Goal: Task Accomplishment & Management: Manage account settings

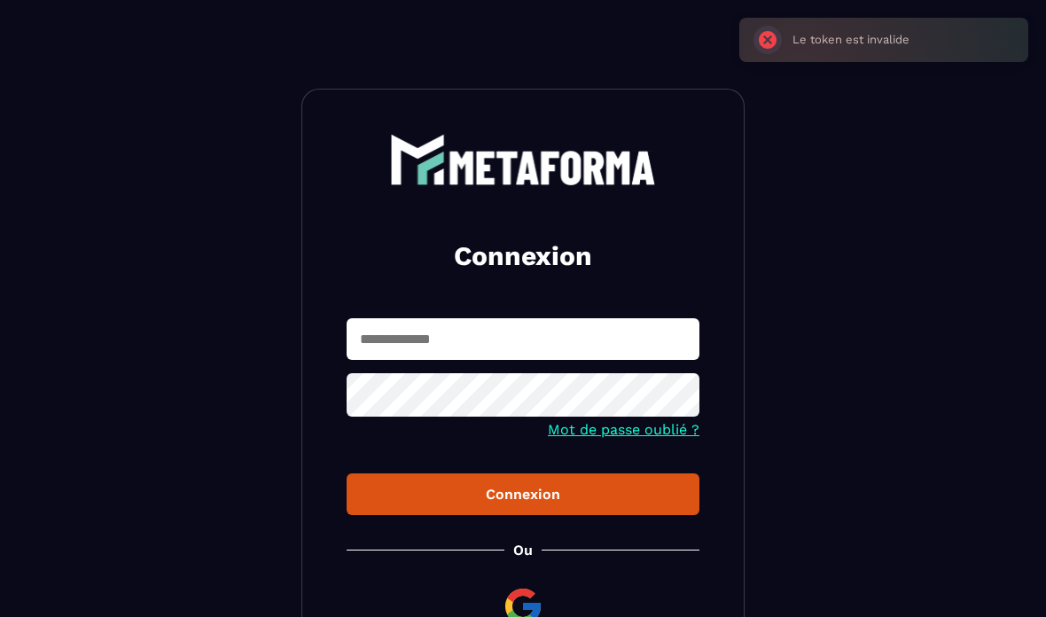
click at [601, 318] on input "text" at bounding box center [523, 339] width 353 height 42
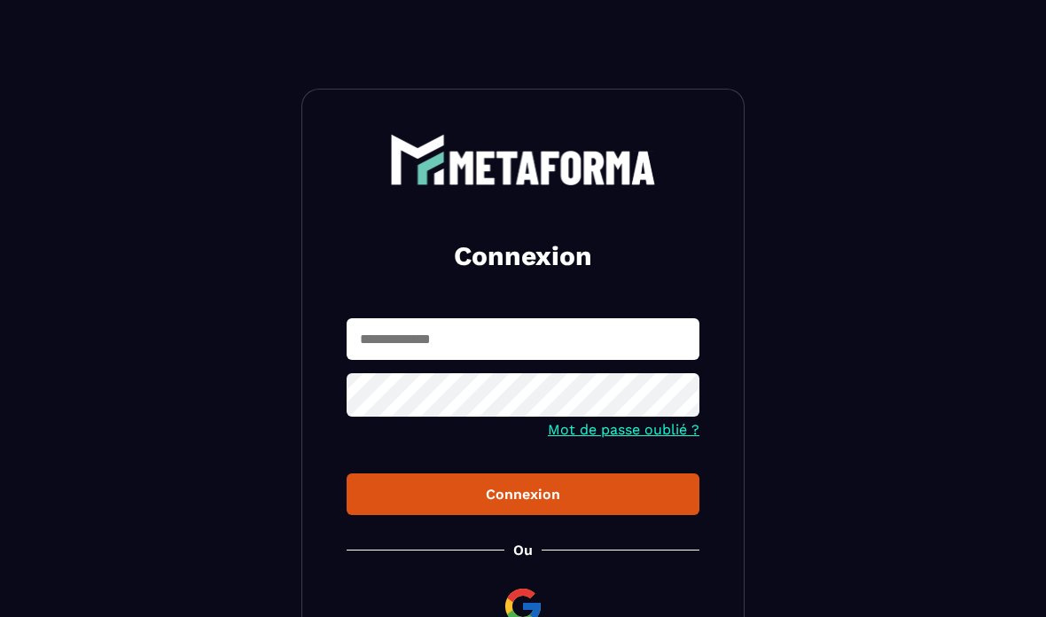
click at [593, 335] on input "text" at bounding box center [523, 339] width 353 height 42
type input "**********"
click at [680, 401] on icon at bounding box center [679, 397] width 19 height 16
click at [643, 488] on div "Connexion" at bounding box center [523, 494] width 324 height 17
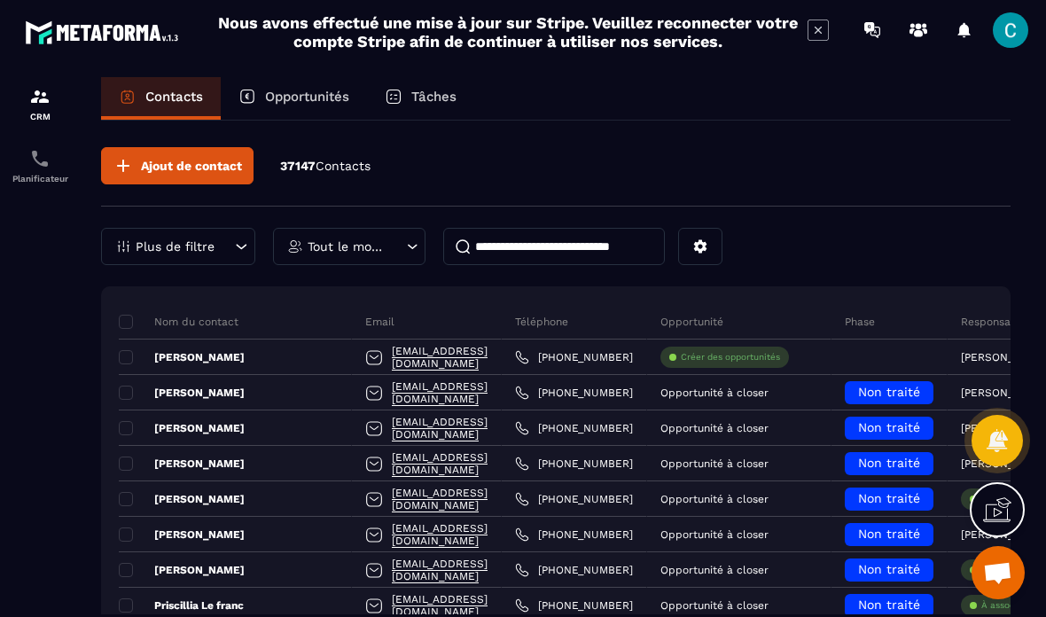
click at [283, 78] on div "Opportunités" at bounding box center [294, 98] width 146 height 43
click at [291, 86] on div "Opportunités" at bounding box center [294, 98] width 146 height 43
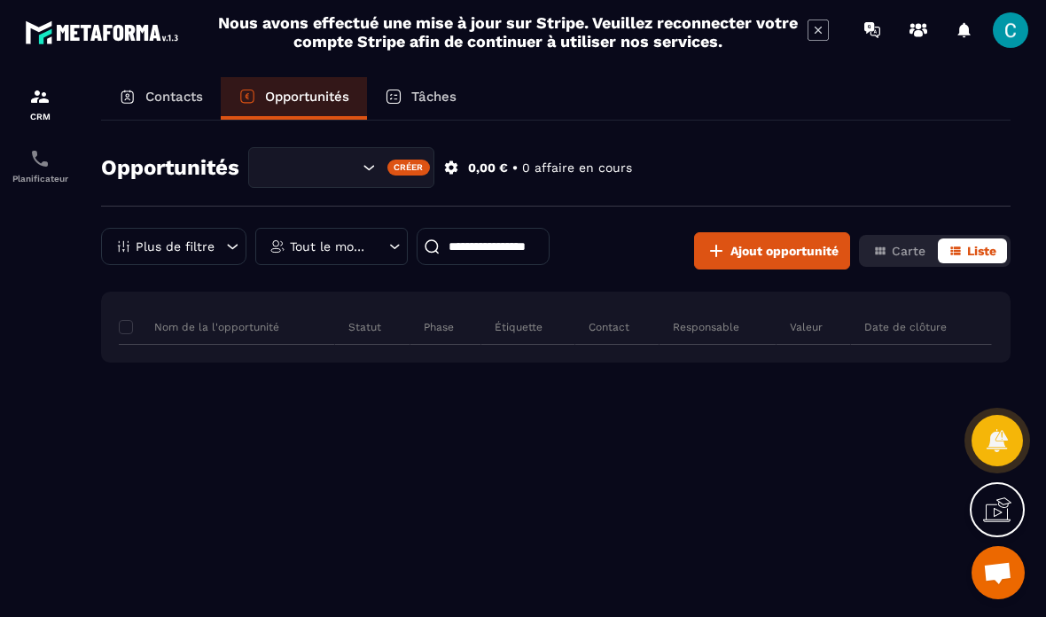
click at [284, 89] on p "Opportunités" at bounding box center [307, 97] width 84 height 16
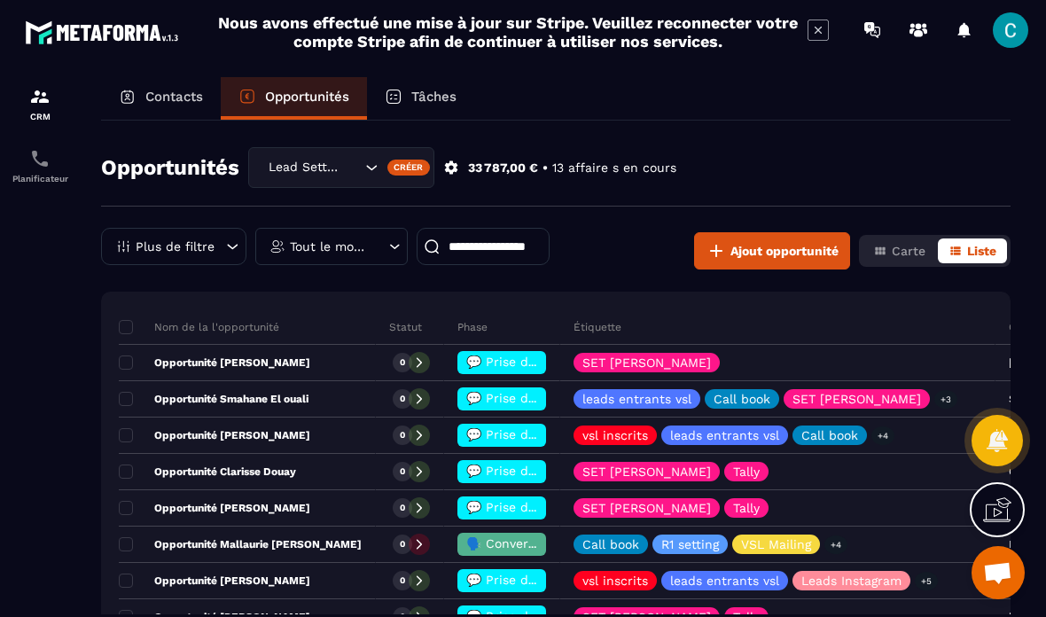
click at [300, 251] on p "Tout le monde" at bounding box center [329, 246] width 79 height 12
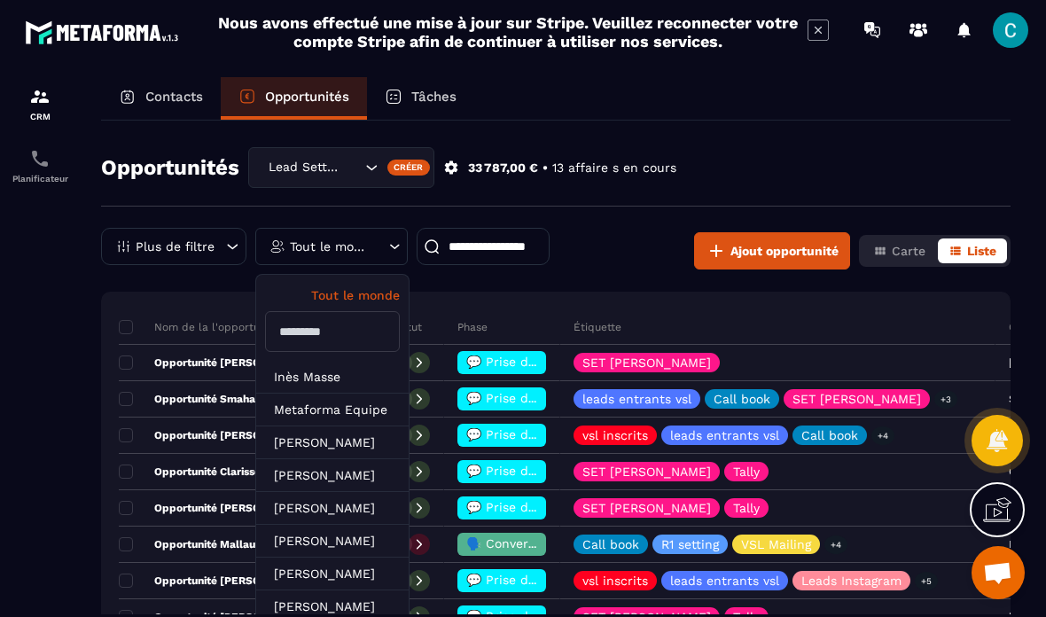
click at [307, 332] on input "text" at bounding box center [332, 331] width 135 height 41
type input "**"
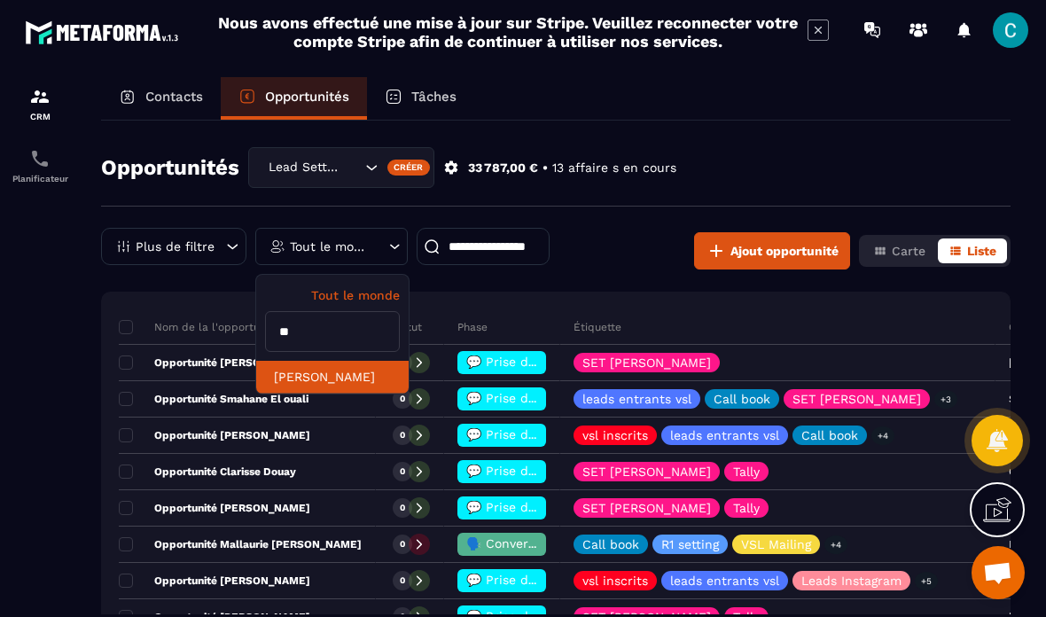
click at [279, 385] on li "Célia Cazenave-Larroche" at bounding box center [332, 377] width 152 height 33
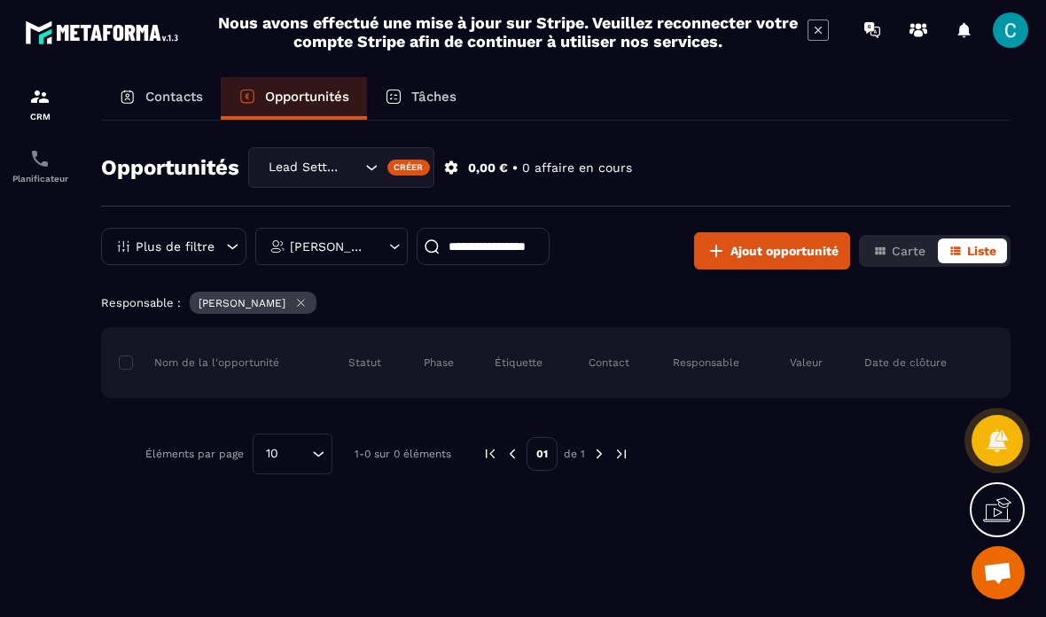
click at [281, 160] on div "Lead Setting" at bounding box center [312, 167] width 100 height 19
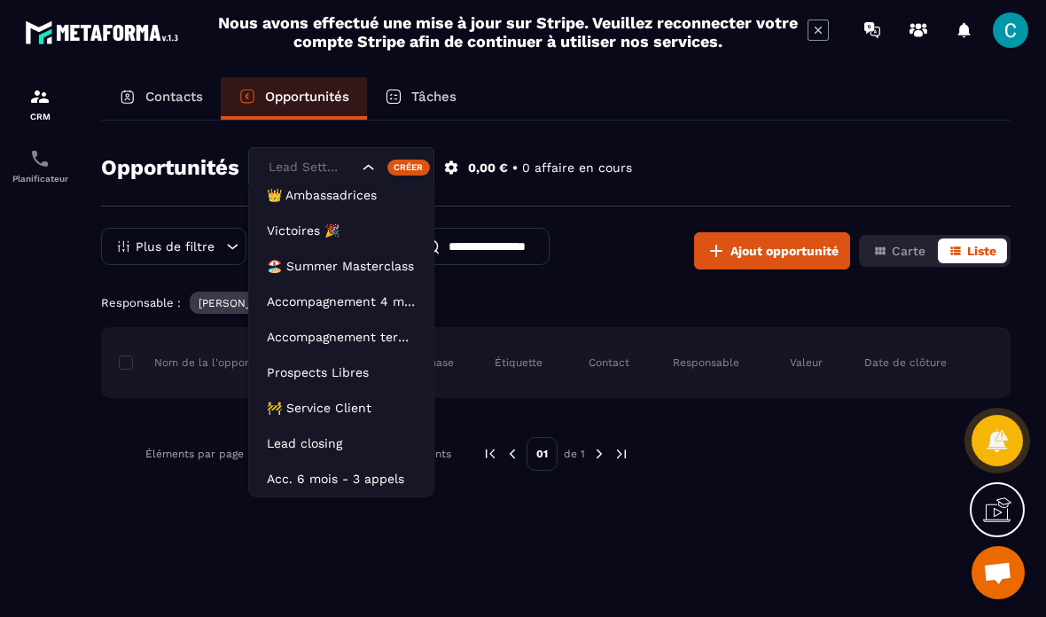
scroll to position [81, 0]
click at [287, 464] on li "Acc. 6 mois - 3 appels" at bounding box center [341, 478] width 184 height 35
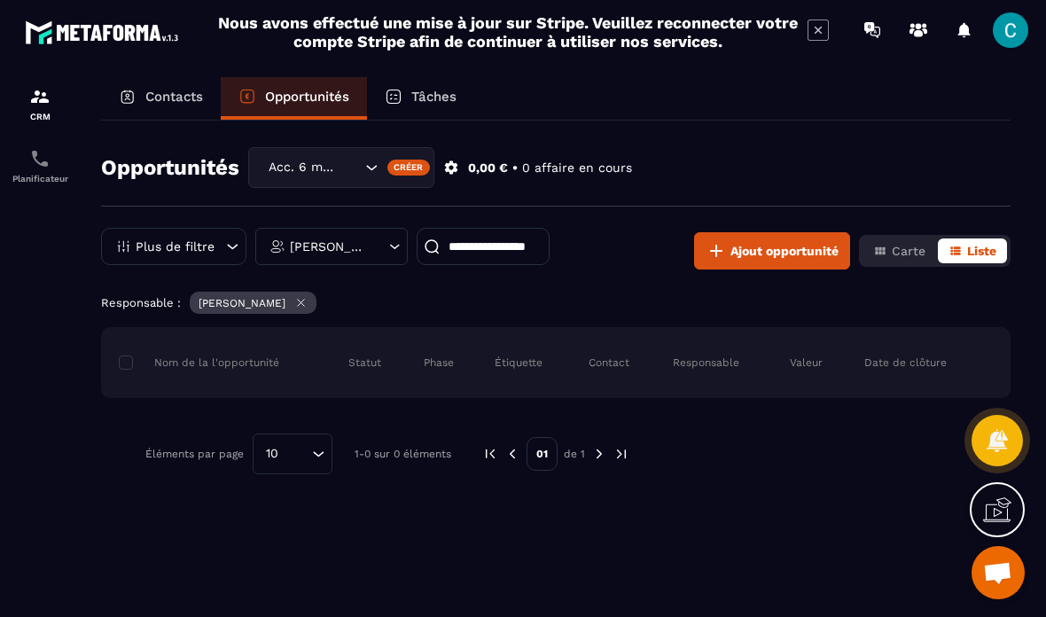
click at [274, 183] on div "Acc. 6 mois - 3 appels" at bounding box center [341, 167] width 186 height 41
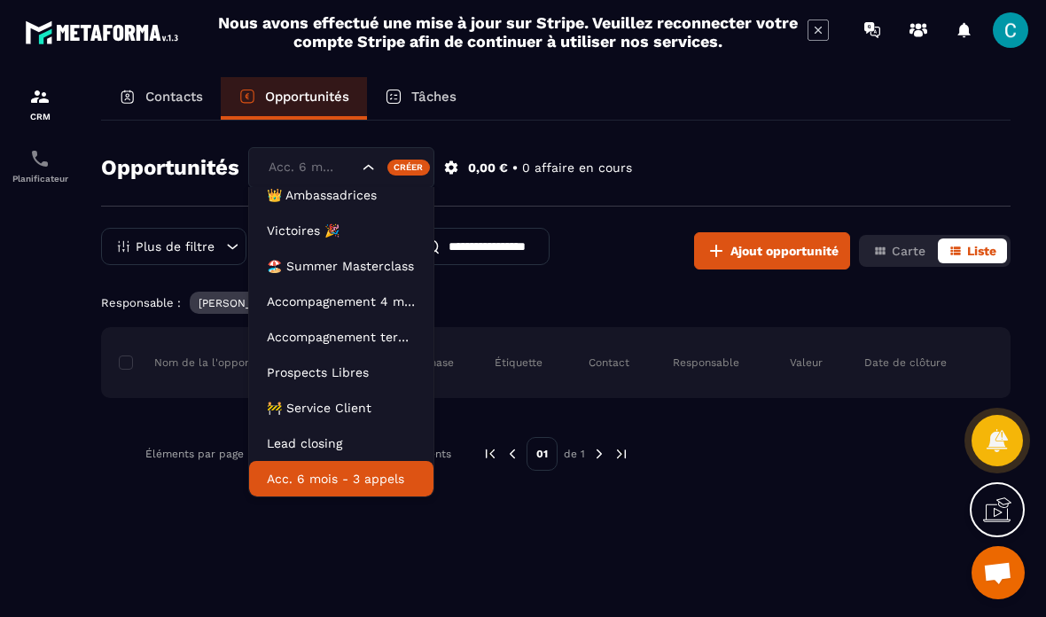
scroll to position [81, 0]
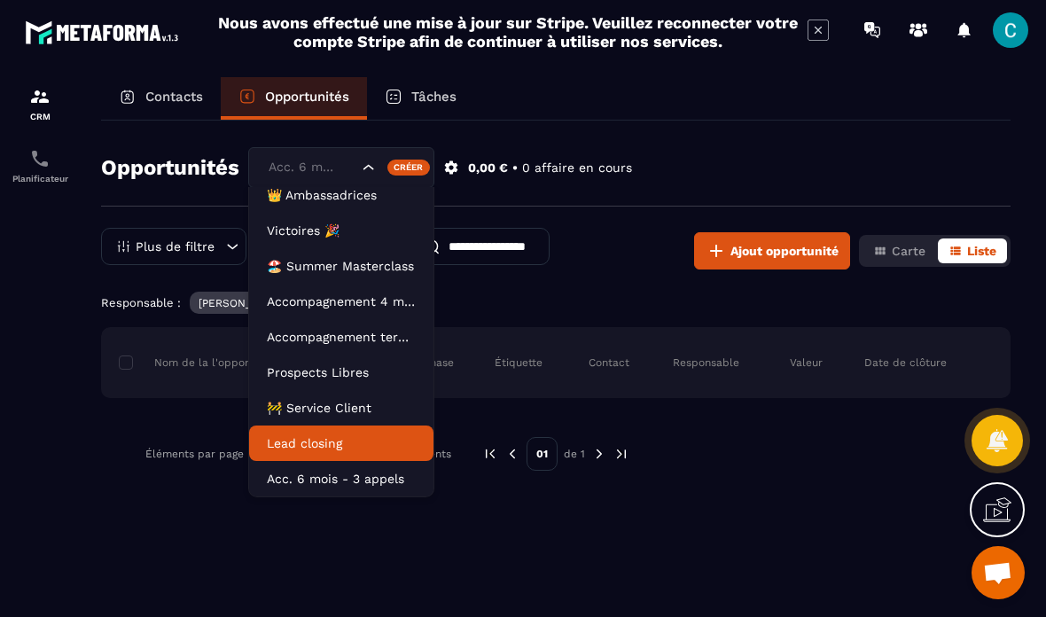
click at [283, 451] on p "Lead closing" at bounding box center [341, 443] width 149 height 18
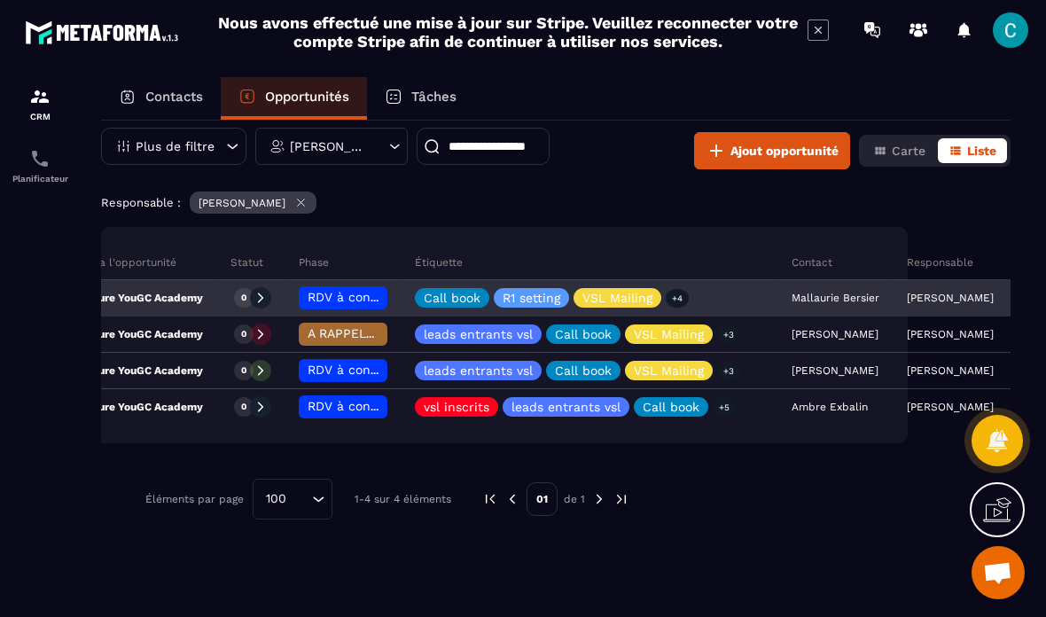
scroll to position [0, 104]
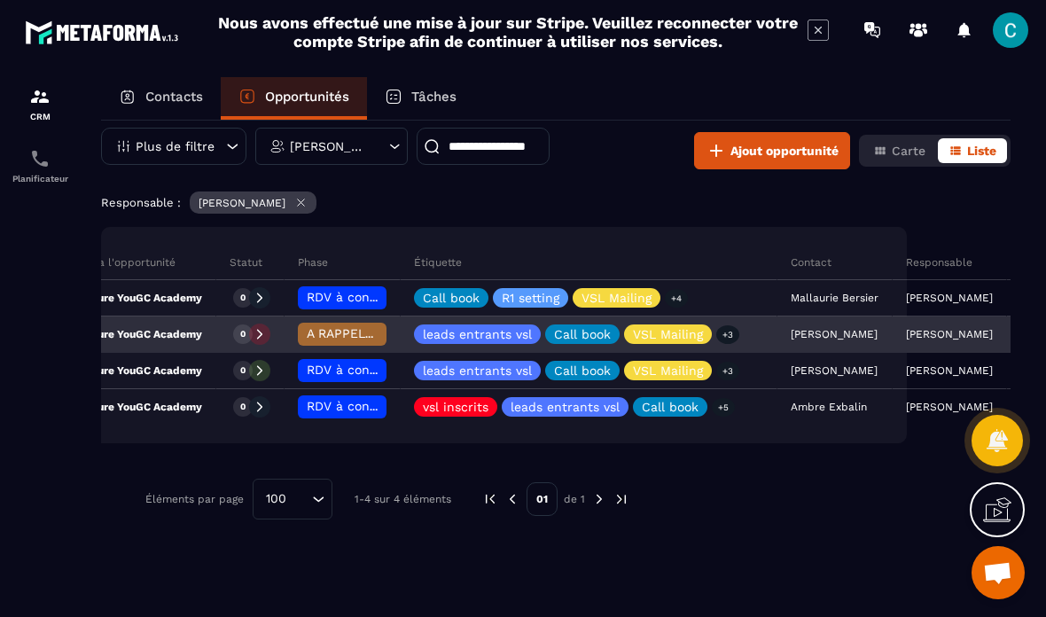
click at [250, 326] on div "0" at bounding box center [242, 333] width 19 height 19
